Goal: Task Accomplishment & Management: Manage account settings

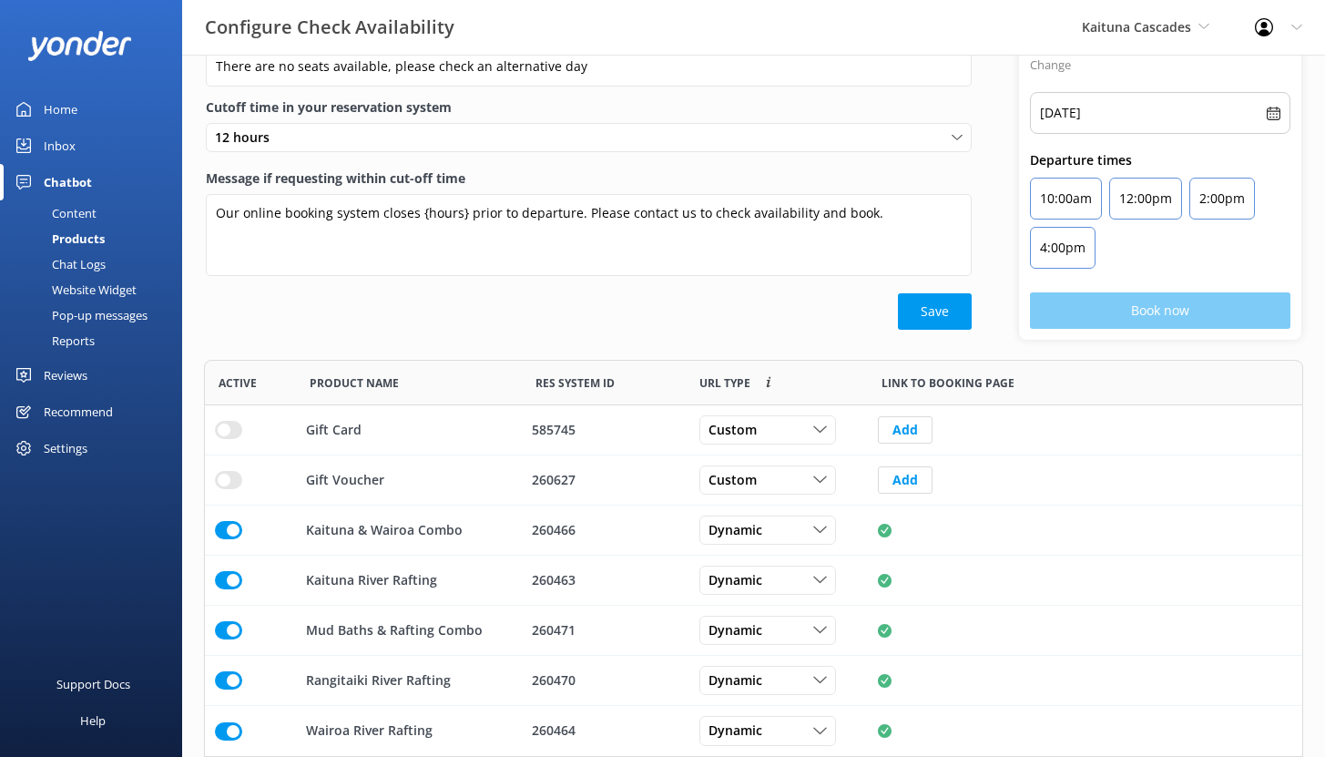
scroll to position [383, 1086]
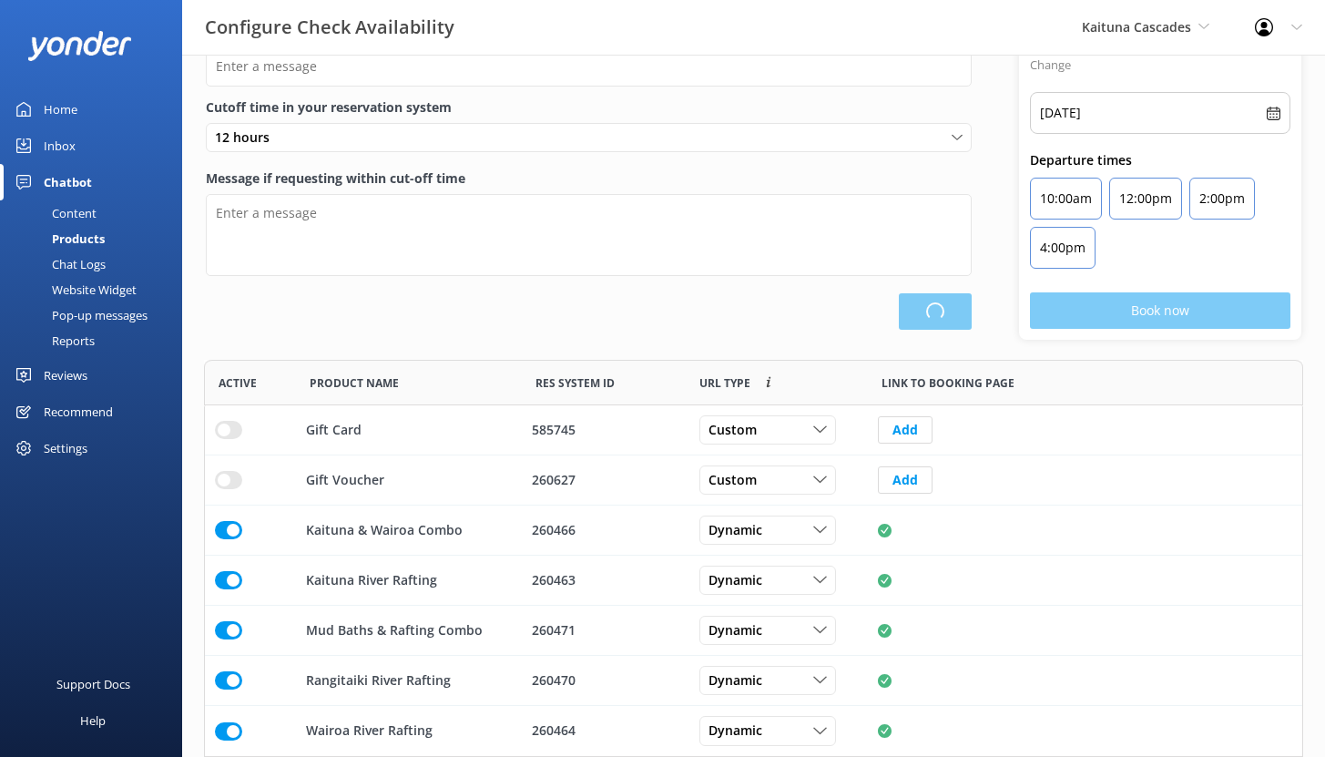
scroll to position [383, 1086]
type input "There are no seats available, please check an alternative day"
type textarea "Our online booking system closes {hours} prior to departure. Please contact us …"
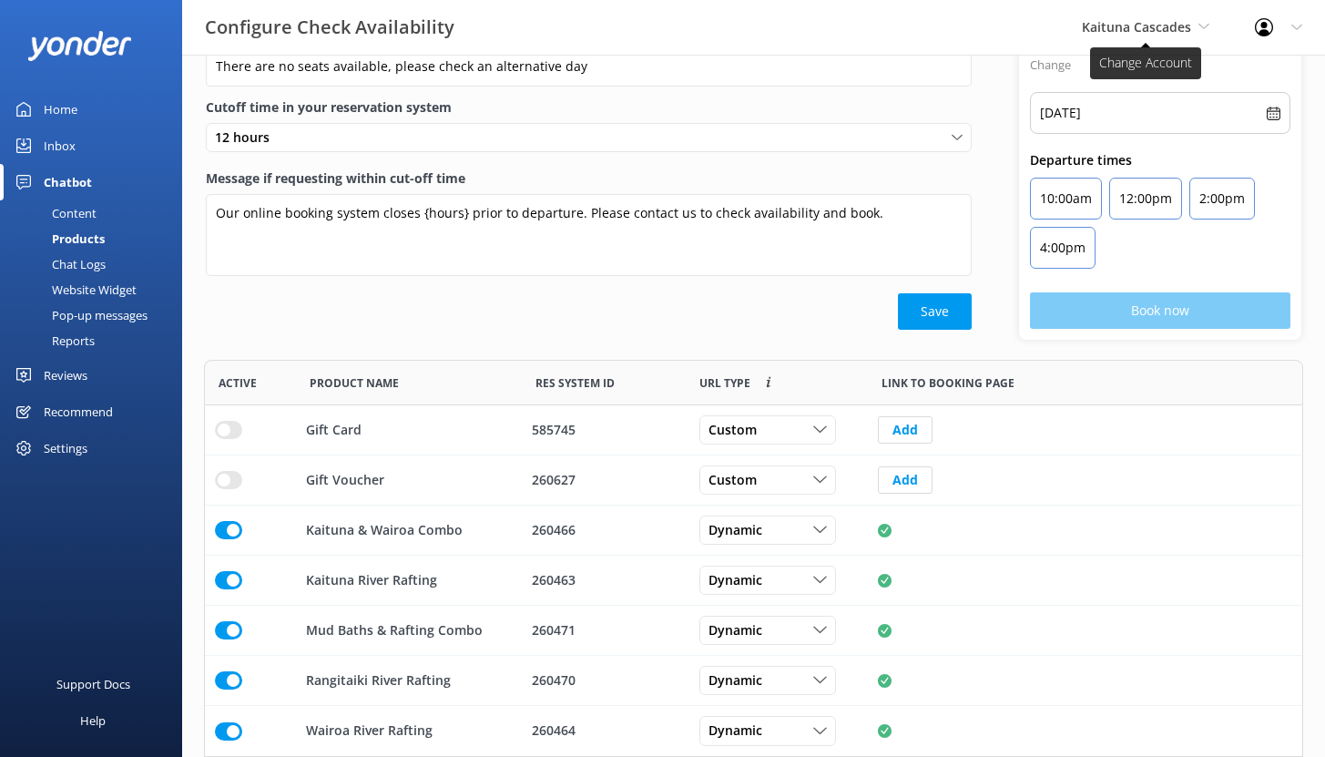
click at [1169, 35] on span "Kaituna Cascades" at bounding box center [1136, 26] width 109 height 17
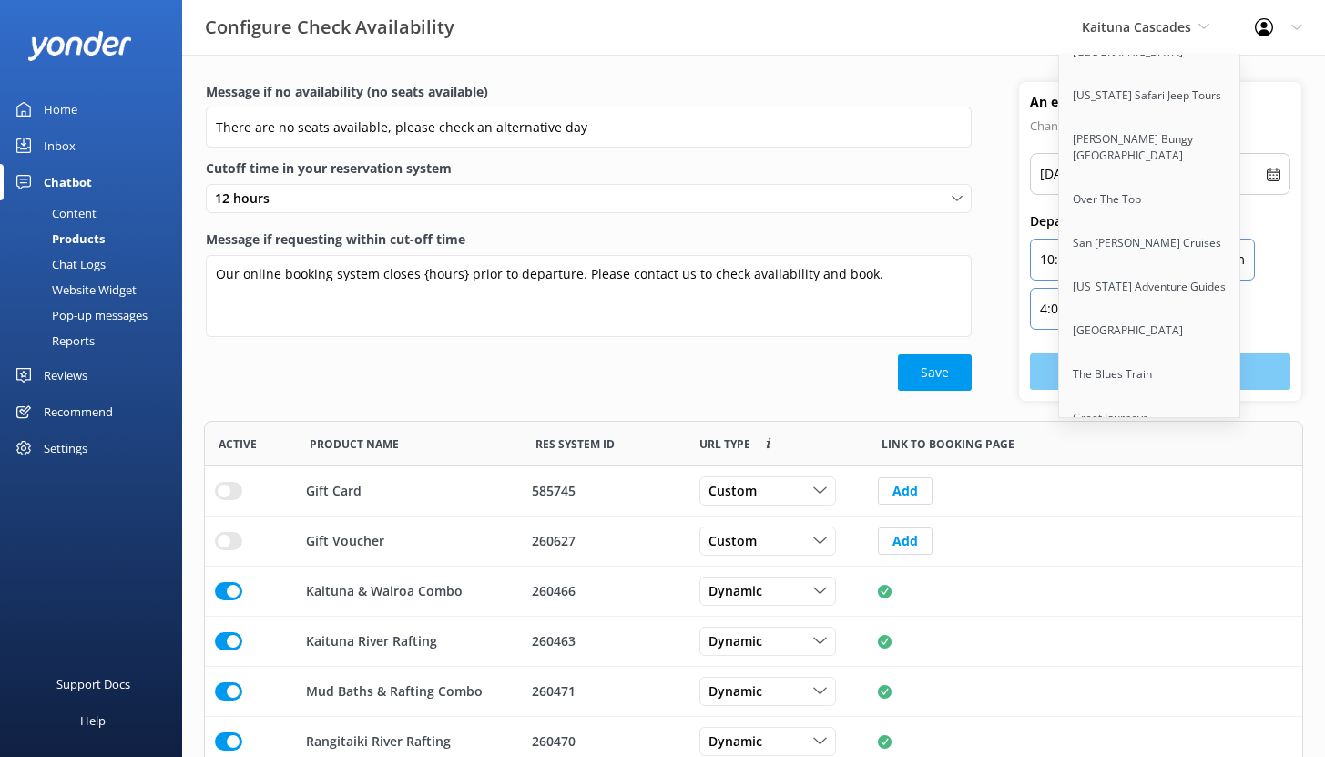
scroll to position [0, 0]
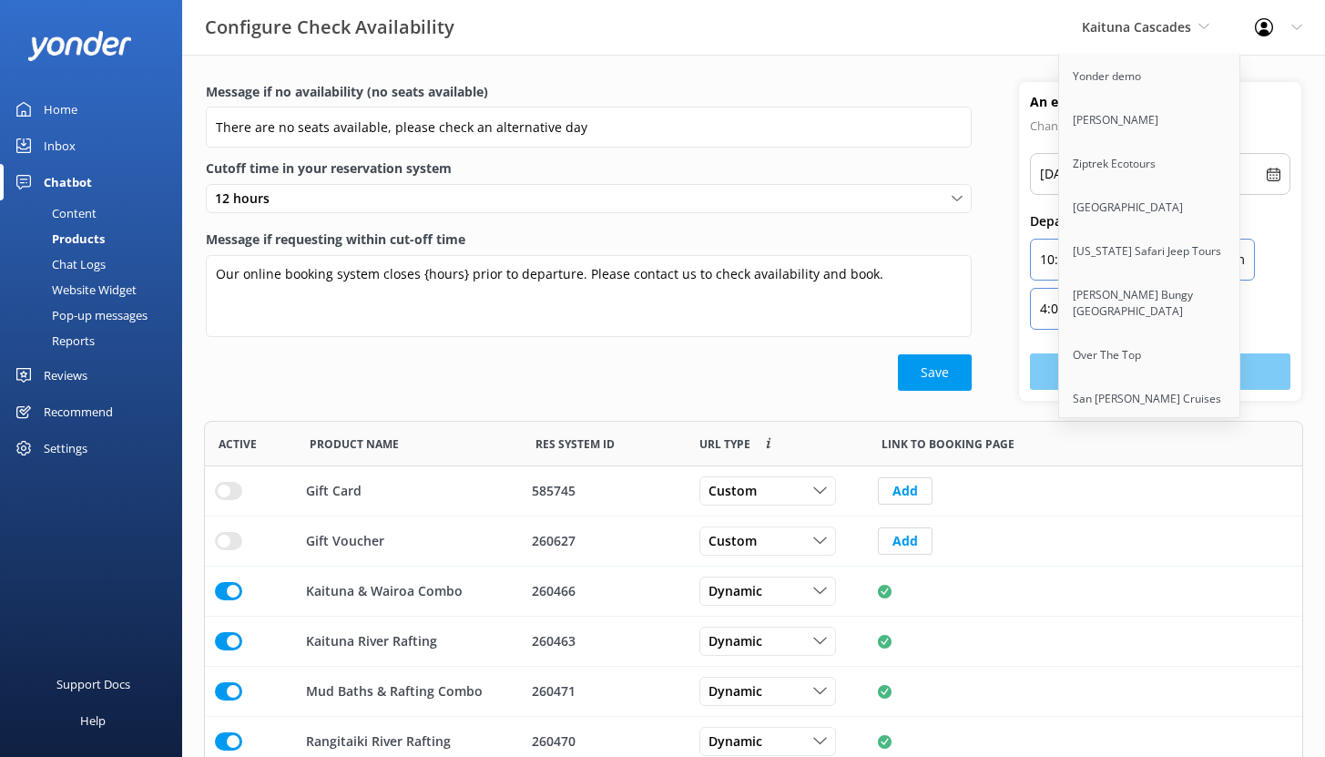
click at [894, 45] on div "Configure Check Availability Kaituna Cascades Yonder demo Yonder Zipline Ziptre…" at bounding box center [662, 27] width 1325 height 55
